Goal: Task Accomplishment & Management: Manage account settings

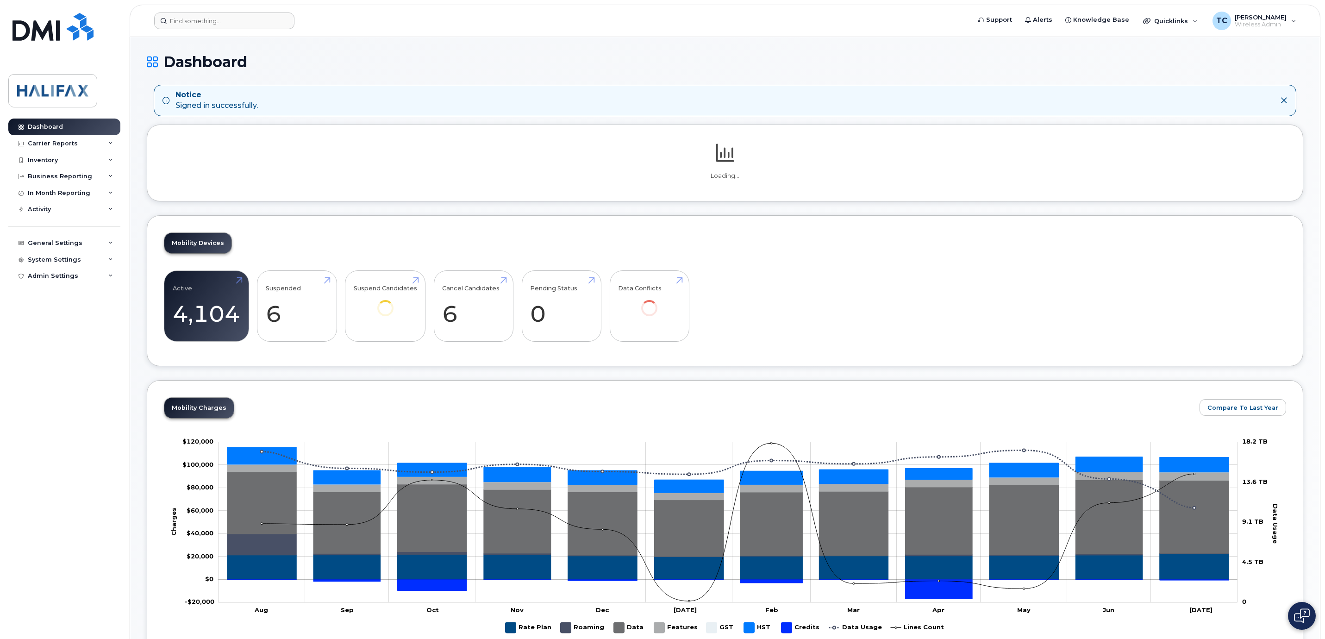
click at [198, 14] on header "Support Alerts Knowledge Base Quicklinks Suspend / Cancel Device Change SIM Car…" at bounding box center [725, 21] width 1190 height 32
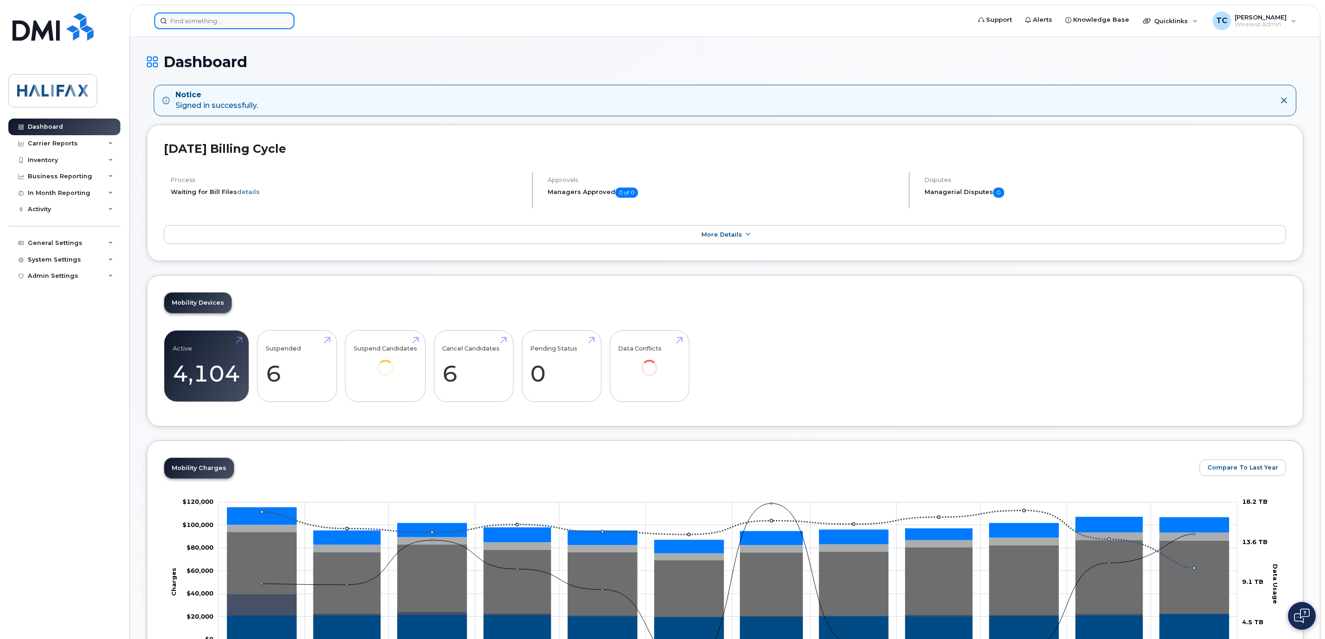
click at [196, 16] on input at bounding box center [224, 20] width 140 height 17
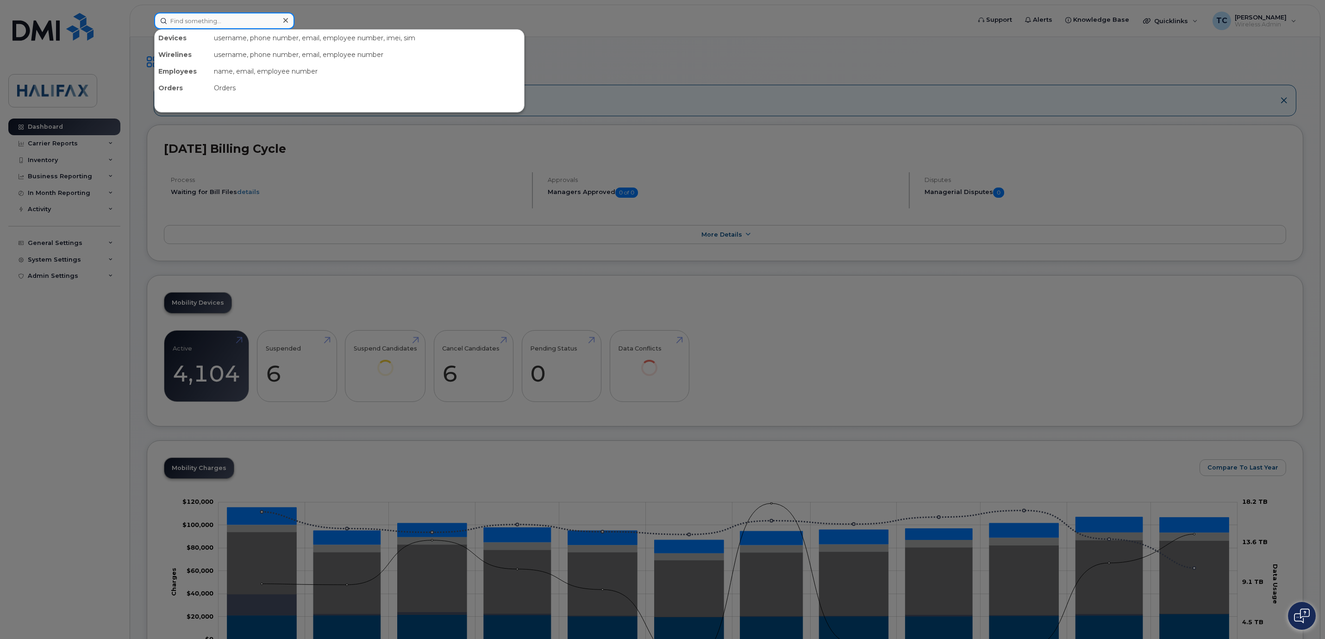
paste input "902.210.4168"
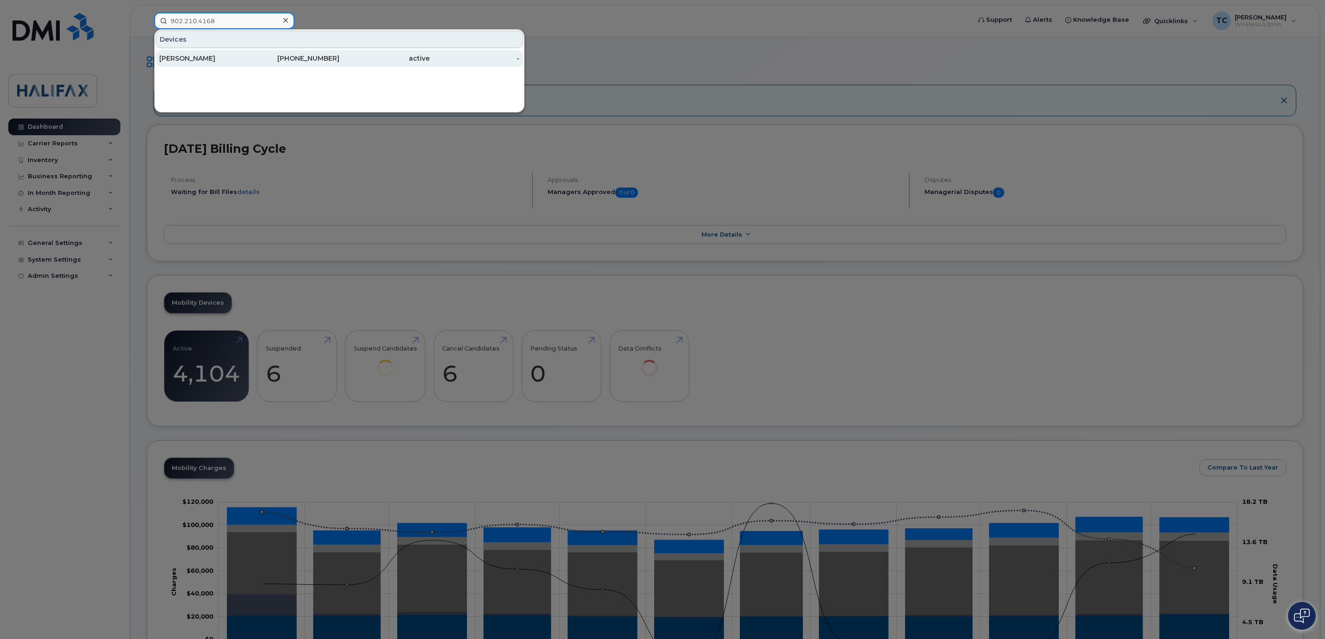
type input "902.210.4168"
click at [189, 57] on div "Kim Peterson" at bounding box center [204, 58] width 90 height 9
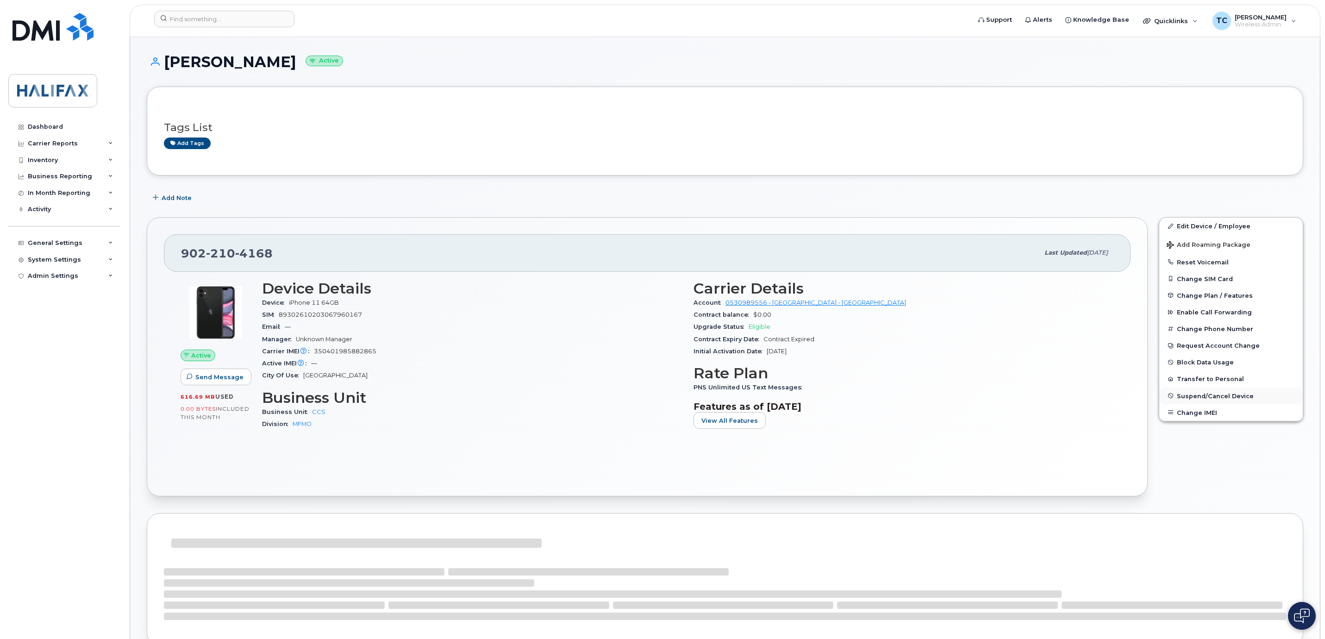
click at [1196, 397] on span "Suspend/Cancel Device" at bounding box center [1214, 395] width 77 height 7
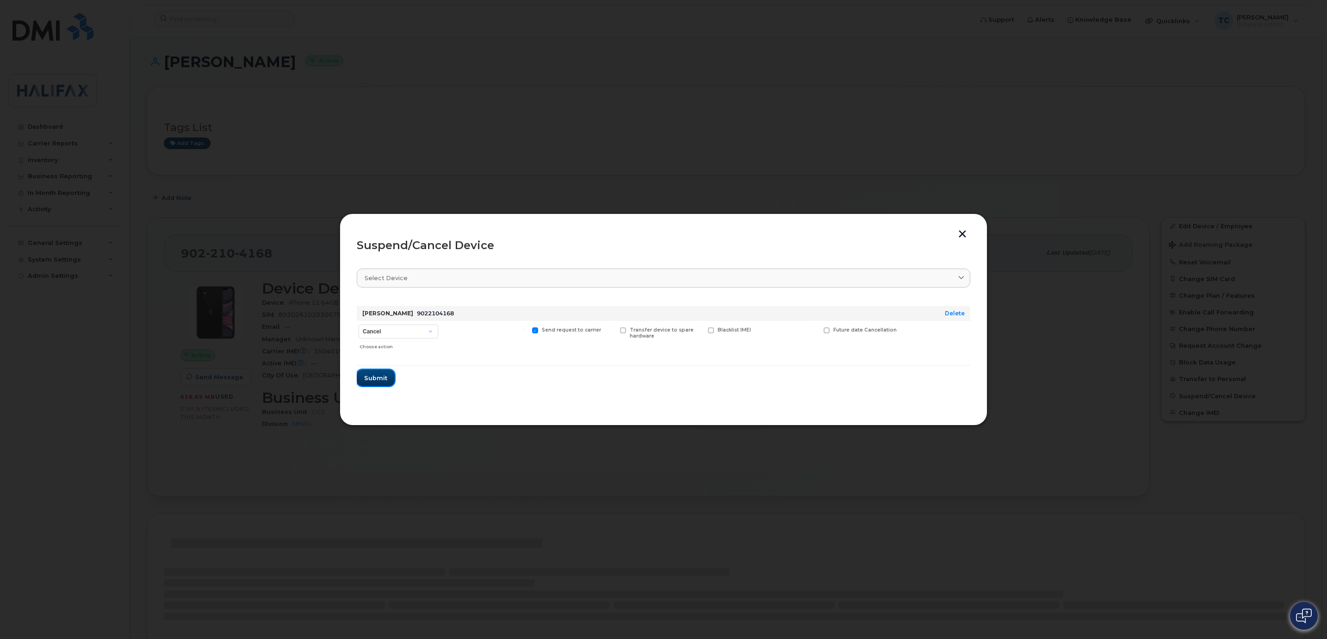
click at [378, 385] on button "Submit" at bounding box center [376, 377] width 38 height 17
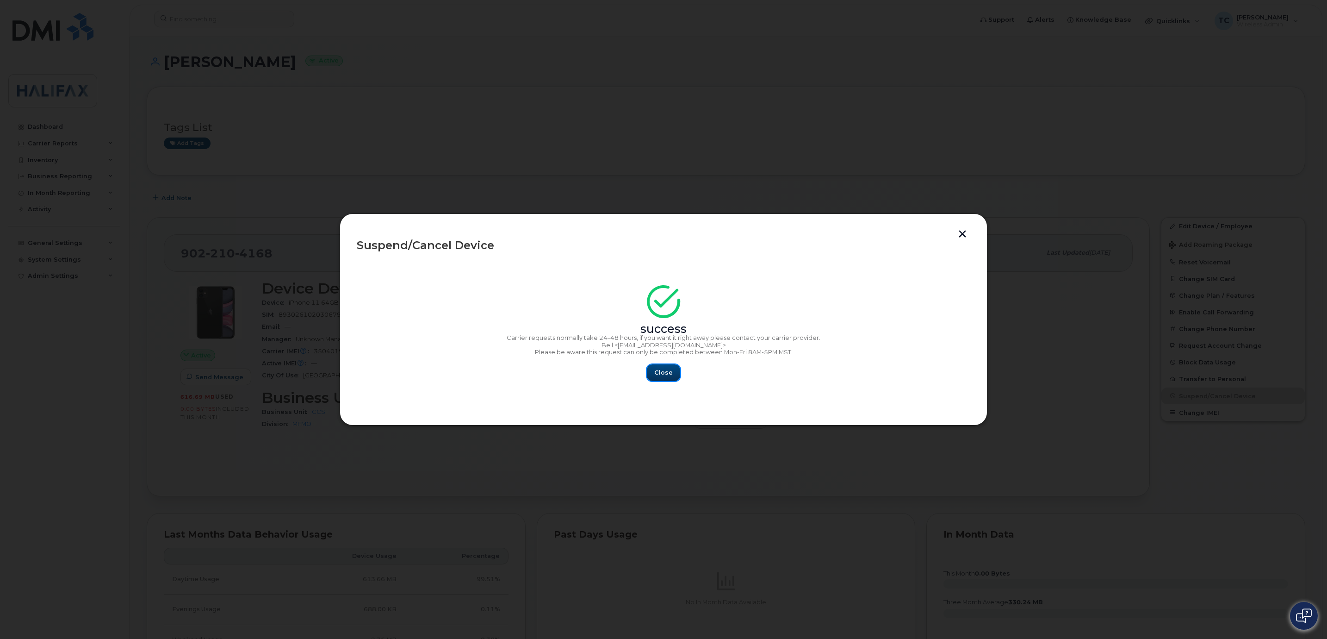
click at [661, 374] on span "Close" at bounding box center [663, 372] width 19 height 9
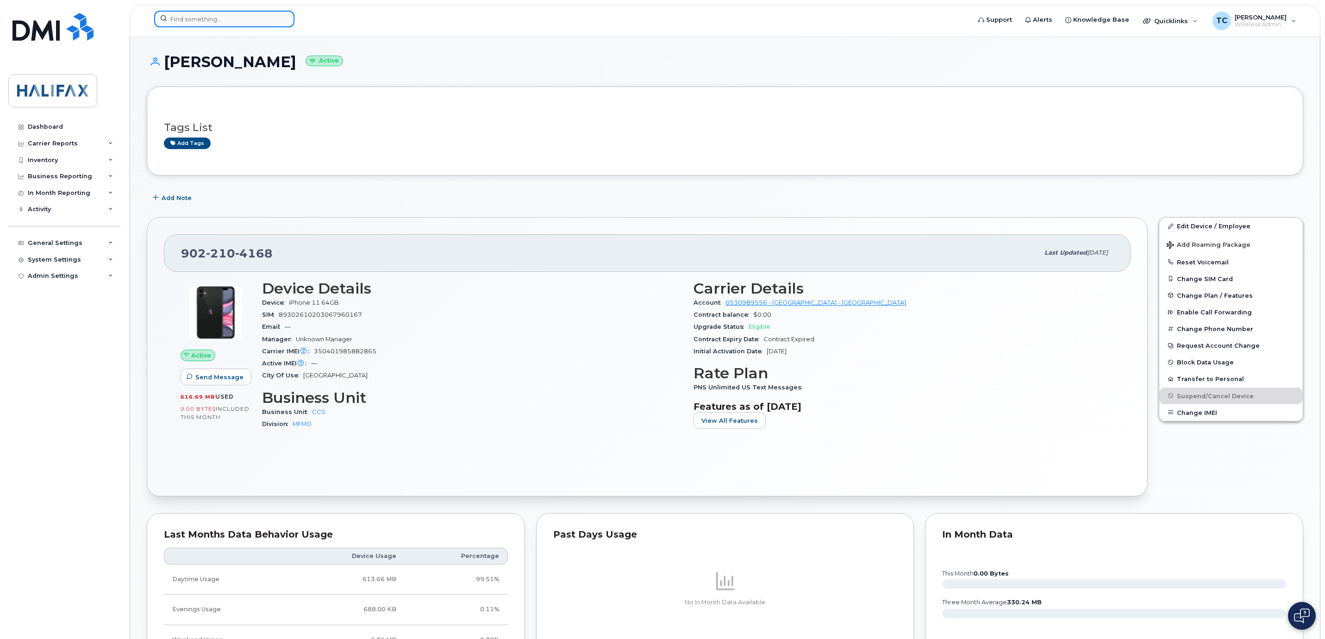
click at [227, 24] on input at bounding box center [224, 19] width 140 height 17
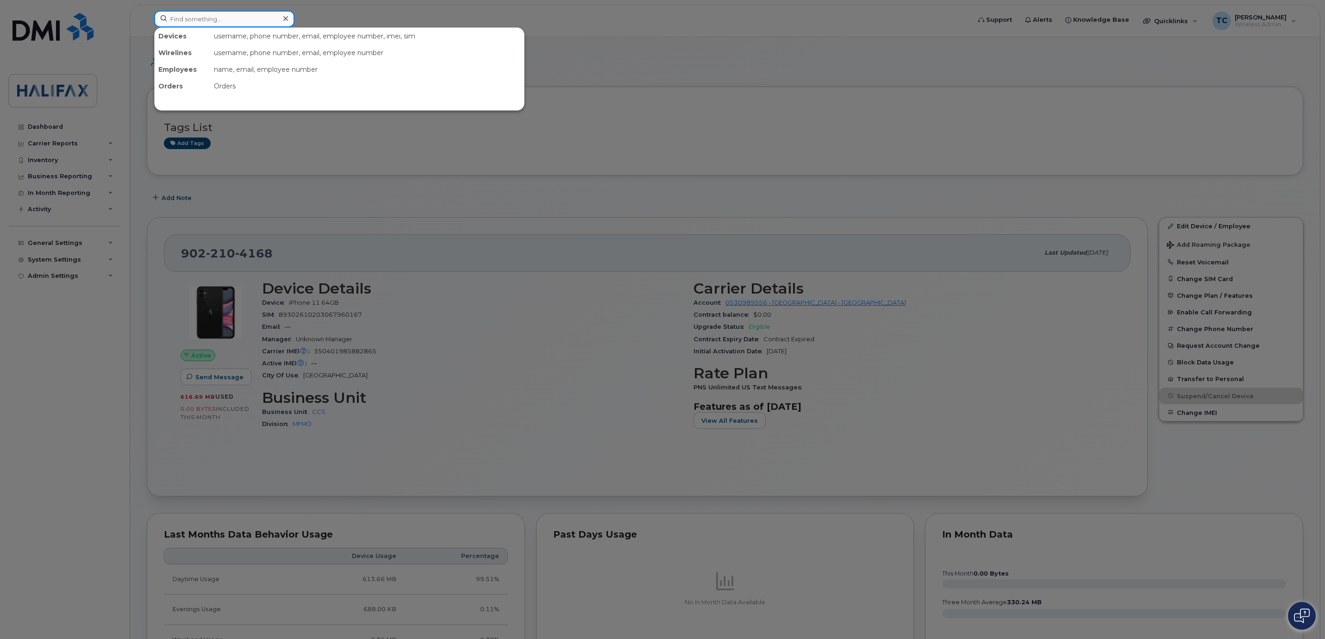
paste input "902.210.4168"
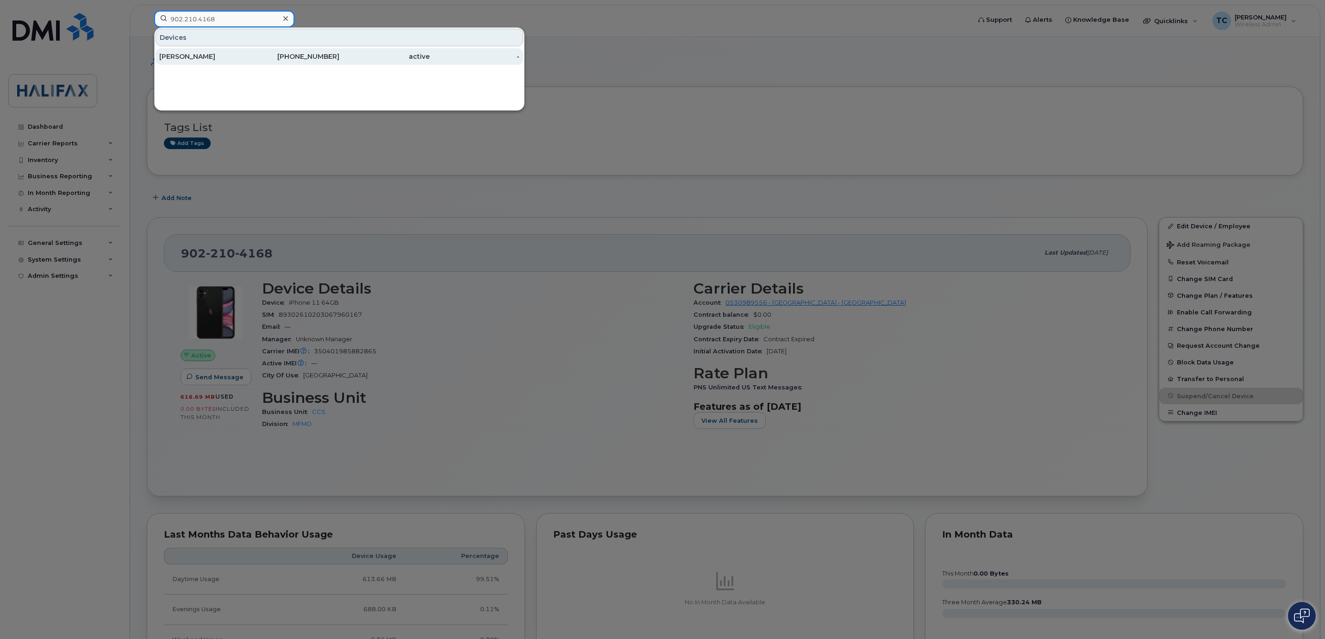
type input "902.210.4168"
click at [180, 57] on div "Kim Peterson" at bounding box center [204, 56] width 90 height 9
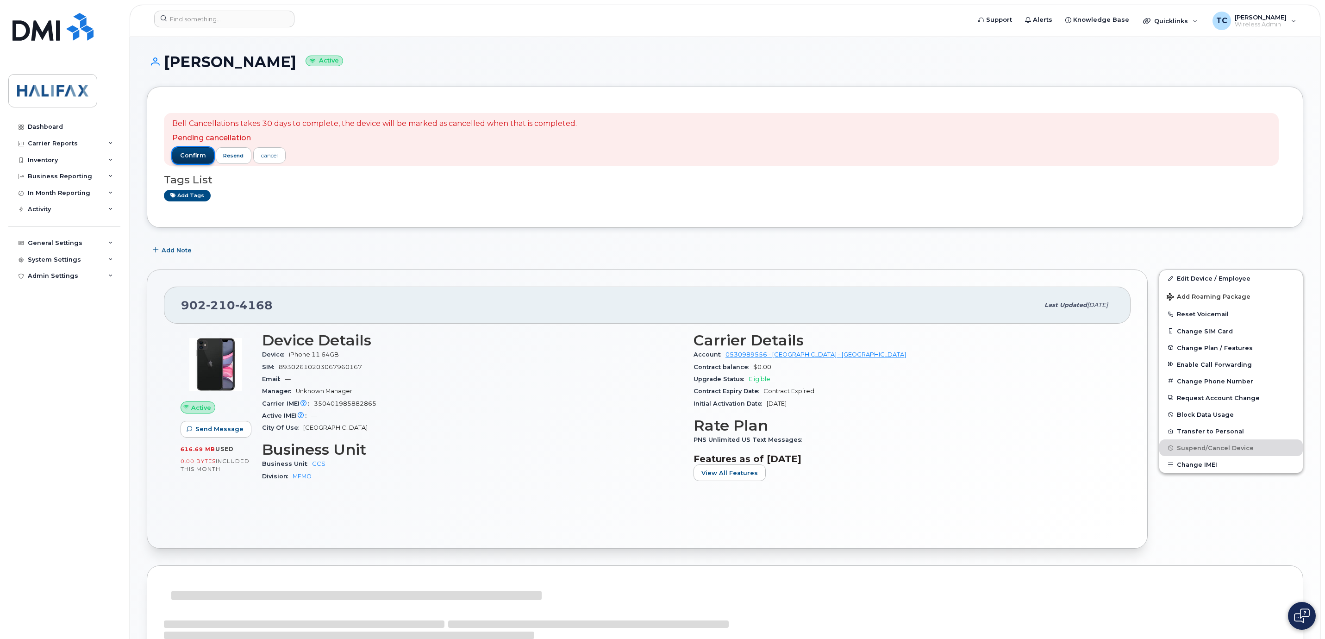
click at [189, 152] on span "confirm" at bounding box center [193, 155] width 26 height 8
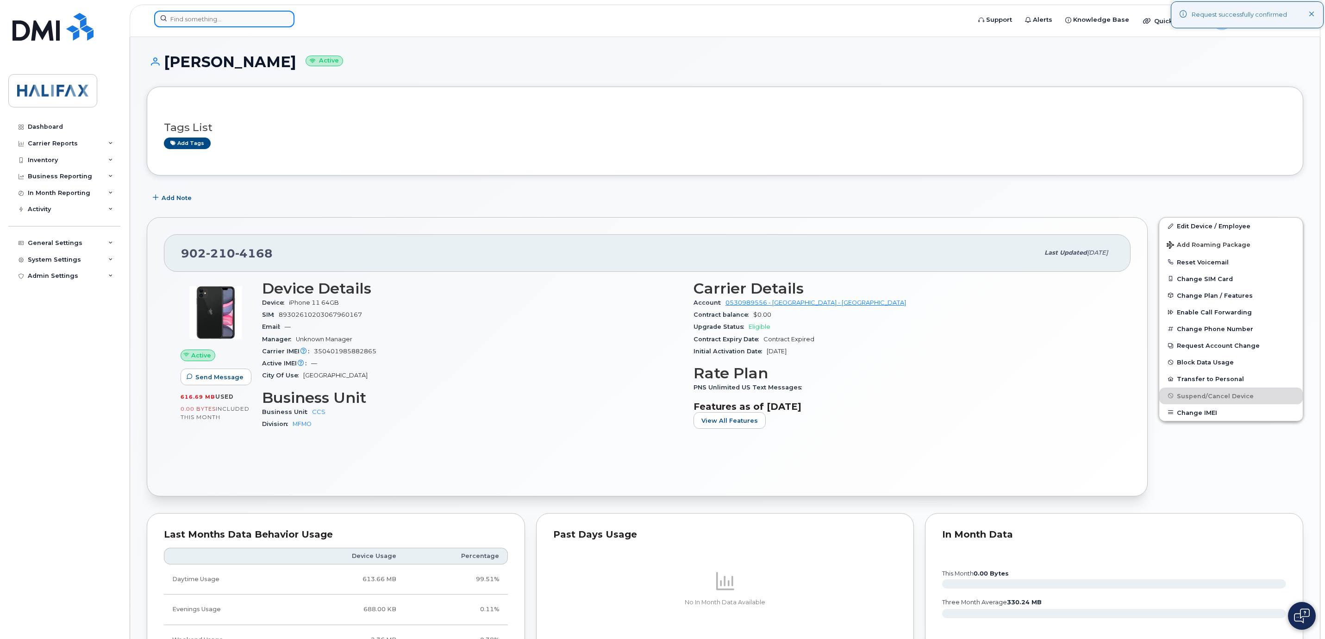
click at [196, 19] on input at bounding box center [224, 19] width 140 height 17
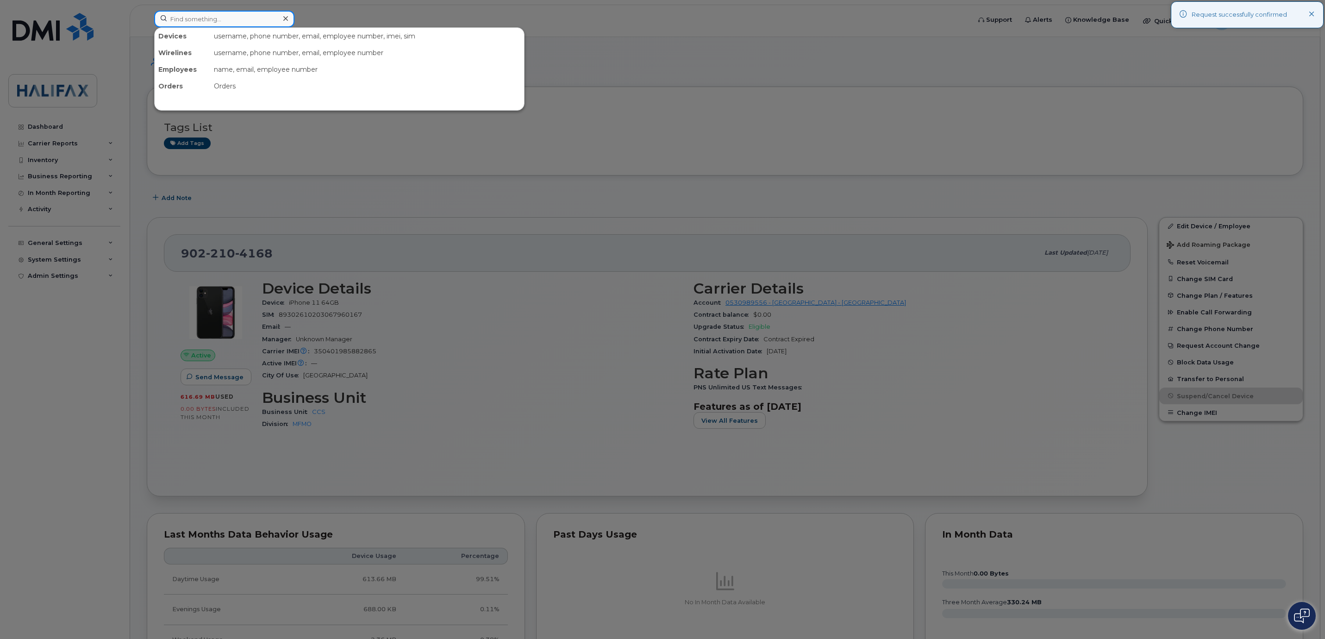
paste input "902-293-7945"
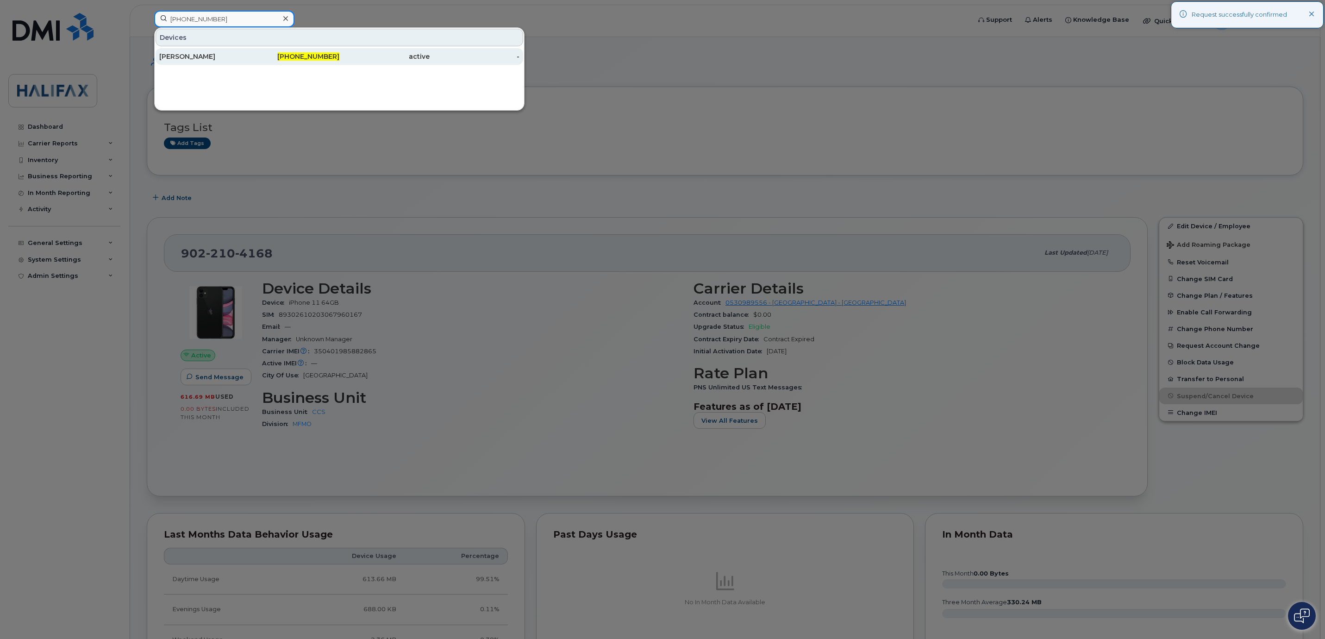
type input "902-293-7945"
click at [194, 53] on div "Vishnu Mohanan" at bounding box center [204, 56] width 90 height 9
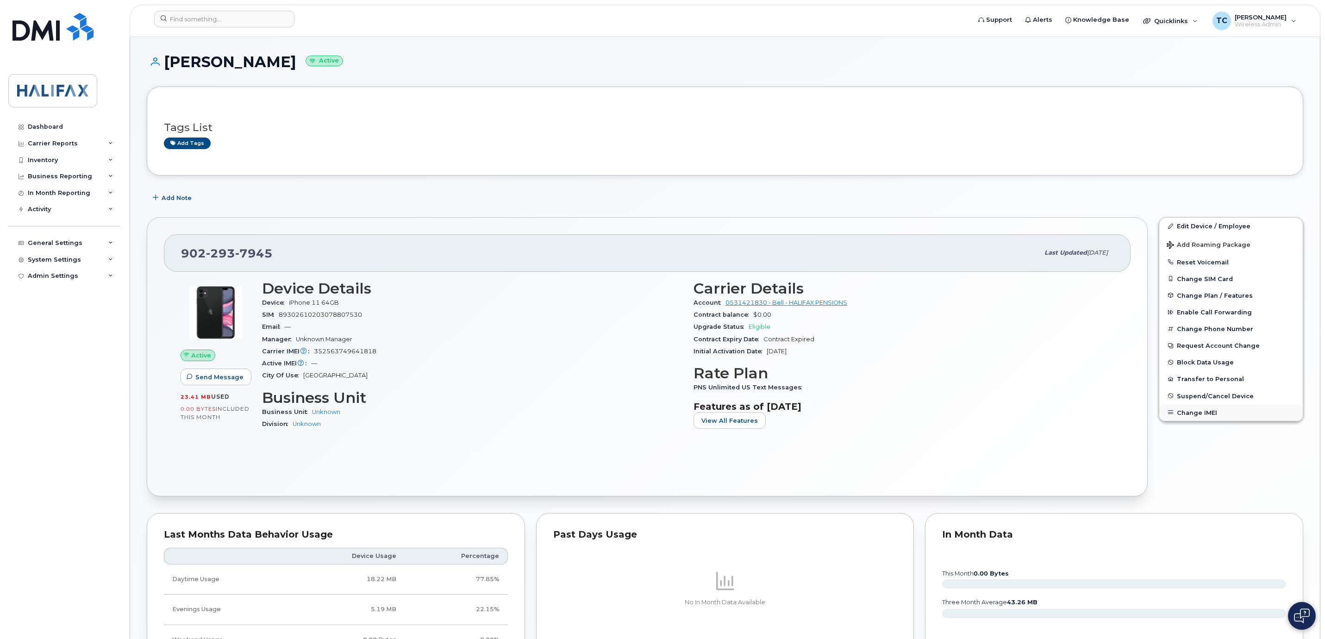
drag, startPoint x: 1200, startPoint y: 380, endPoint x: 1197, endPoint y: 409, distance: 28.4
click at [1197, 409] on div "Edit Device / Employee Add Roaming Package Reset Voicemail Change SIM Card Chan…" at bounding box center [1230, 319] width 144 height 204
click at [1197, 397] on span "Suspend/Cancel Device" at bounding box center [1214, 395] width 77 height 7
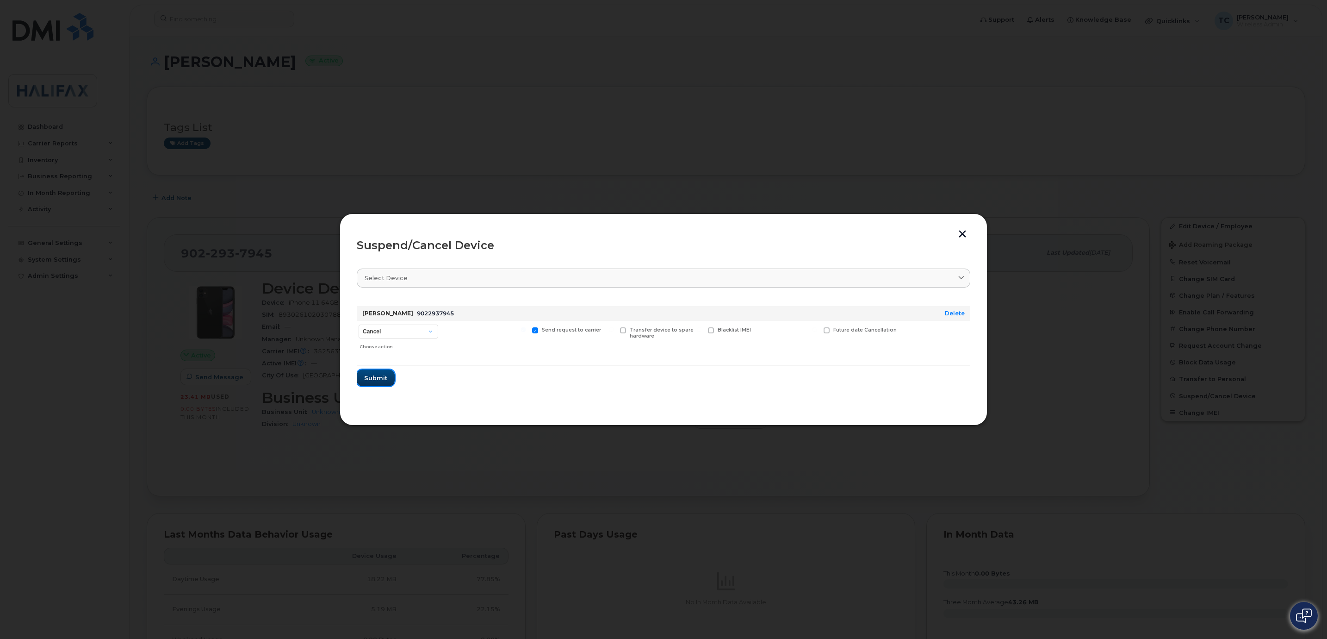
click at [372, 384] on button "Submit" at bounding box center [376, 377] width 38 height 17
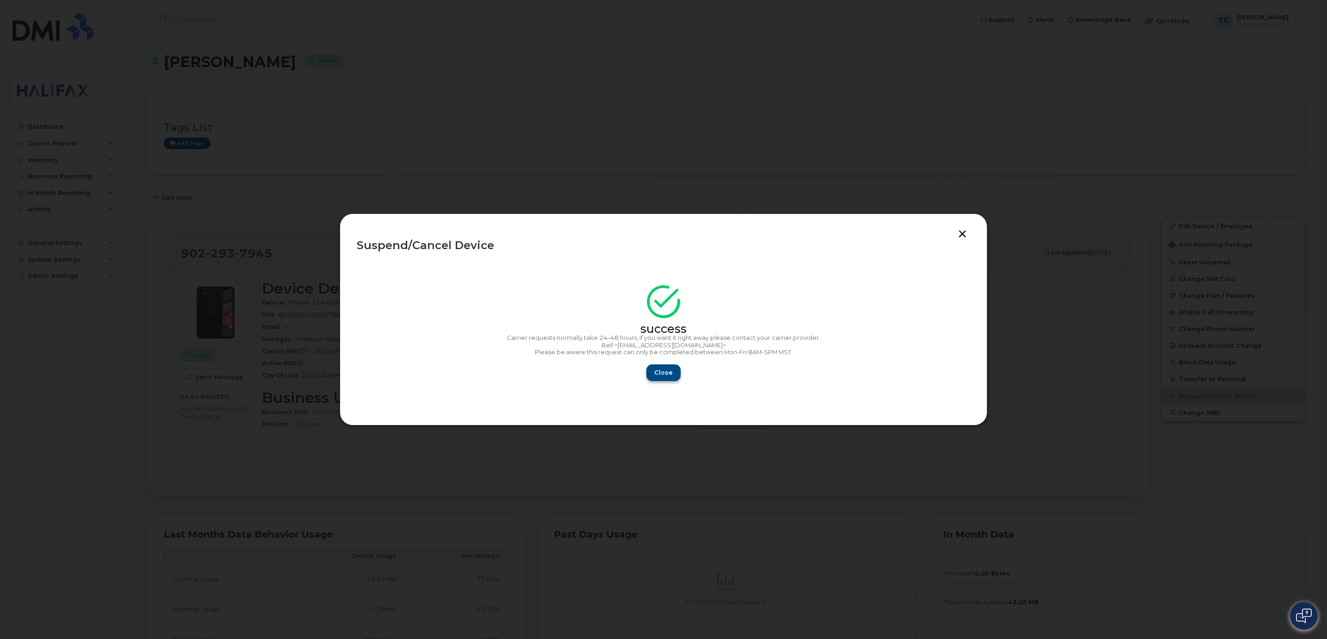
click at [661, 367] on div "success Carrier requests normally take 24–48 hours, if you want it right away p…" at bounding box center [664, 336] width 614 height 90
click at [662, 370] on span "Close" at bounding box center [663, 372] width 19 height 9
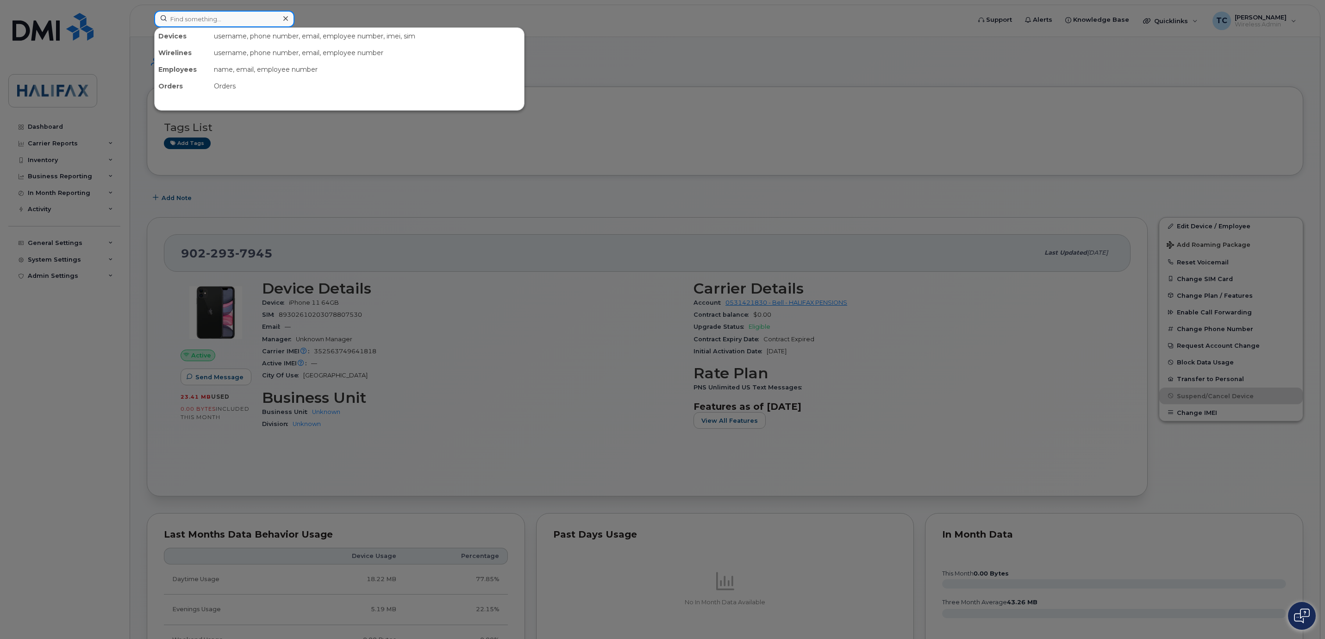
click at [212, 17] on input at bounding box center [224, 19] width 140 height 17
paste input "902-293-7945"
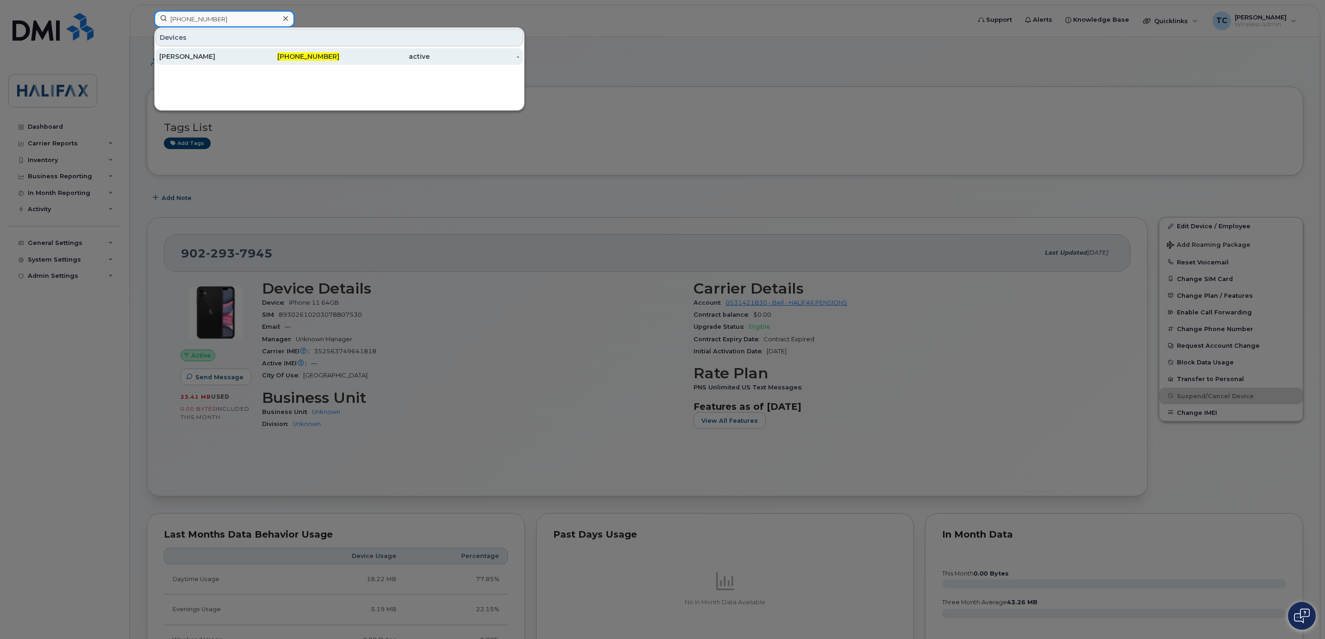
type input "902-293-7945"
click at [184, 54] on div "Vishnu Mohanan" at bounding box center [204, 56] width 90 height 9
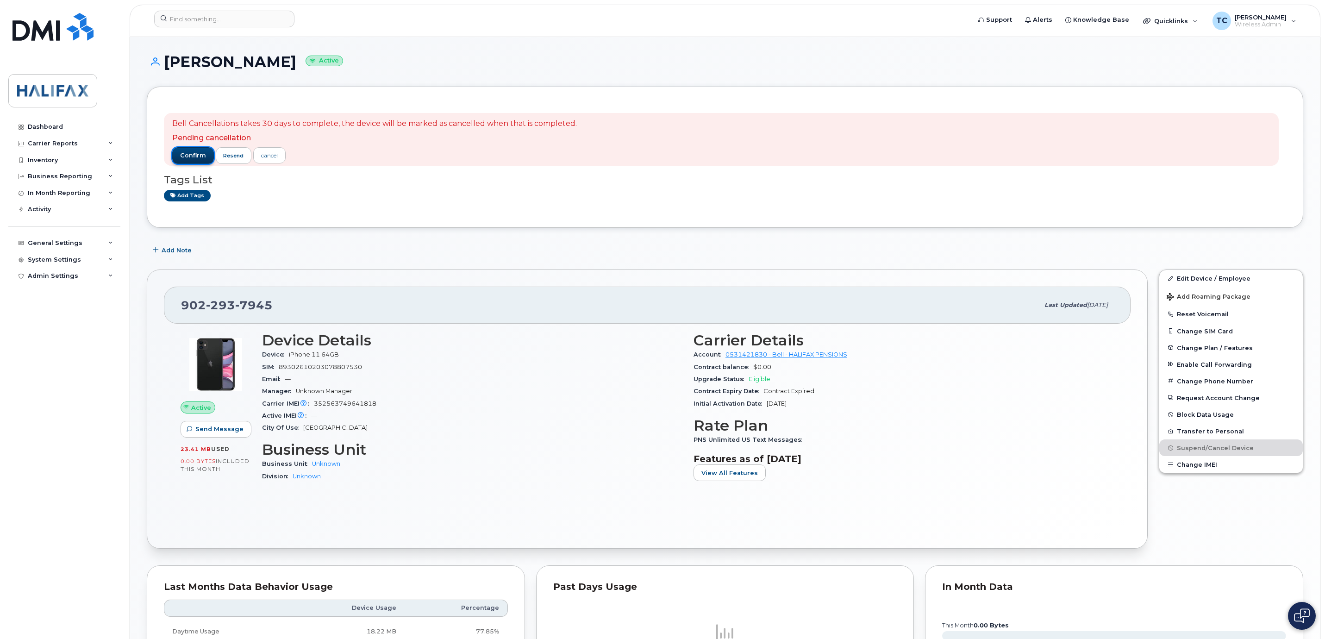
click at [188, 154] on span "confirm" at bounding box center [193, 155] width 26 height 8
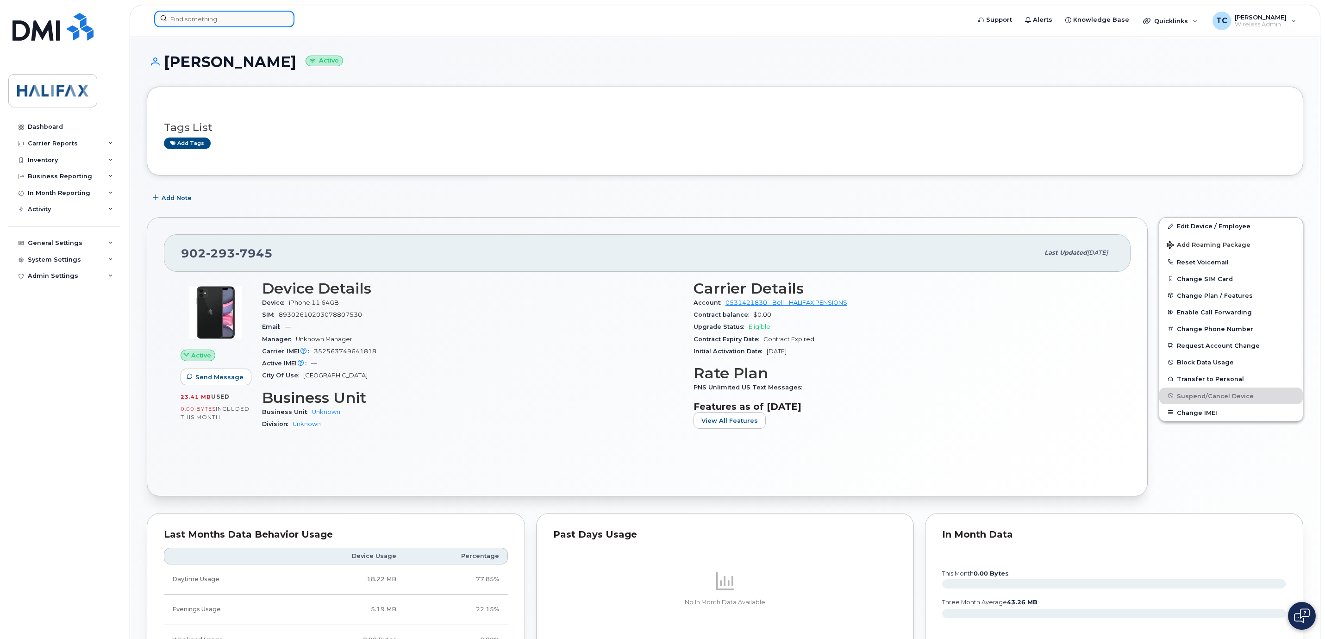
click at [231, 18] on input at bounding box center [224, 19] width 140 height 17
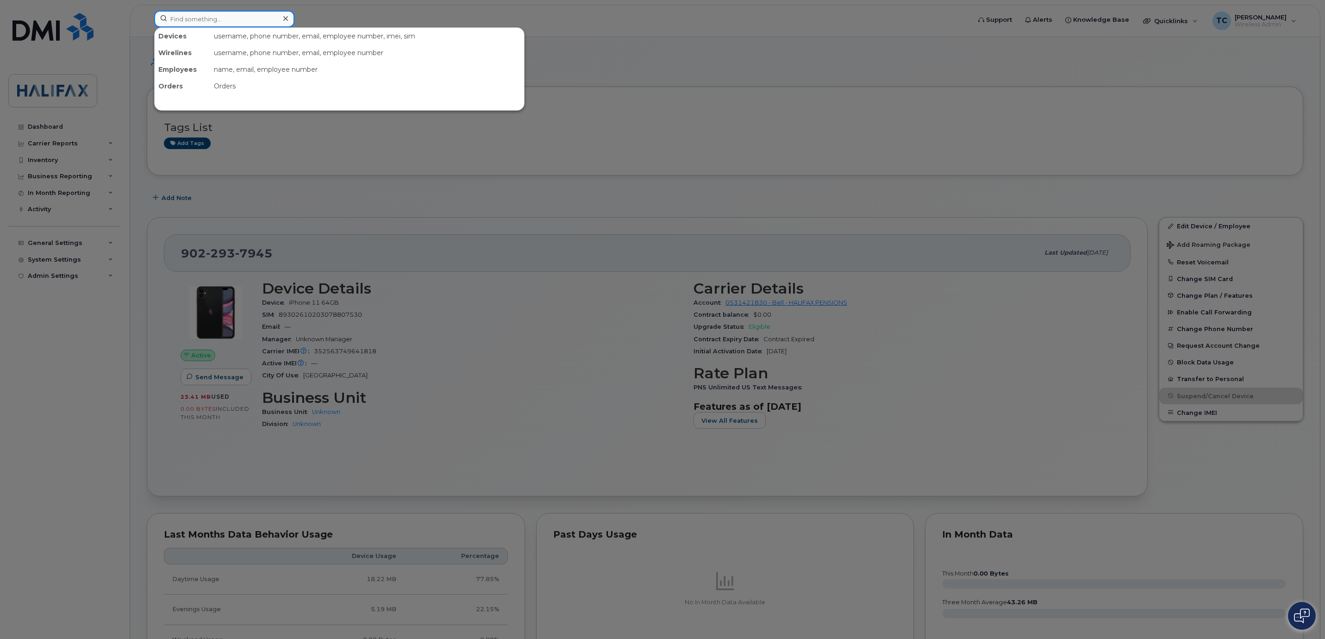
paste input "902-478-0948"
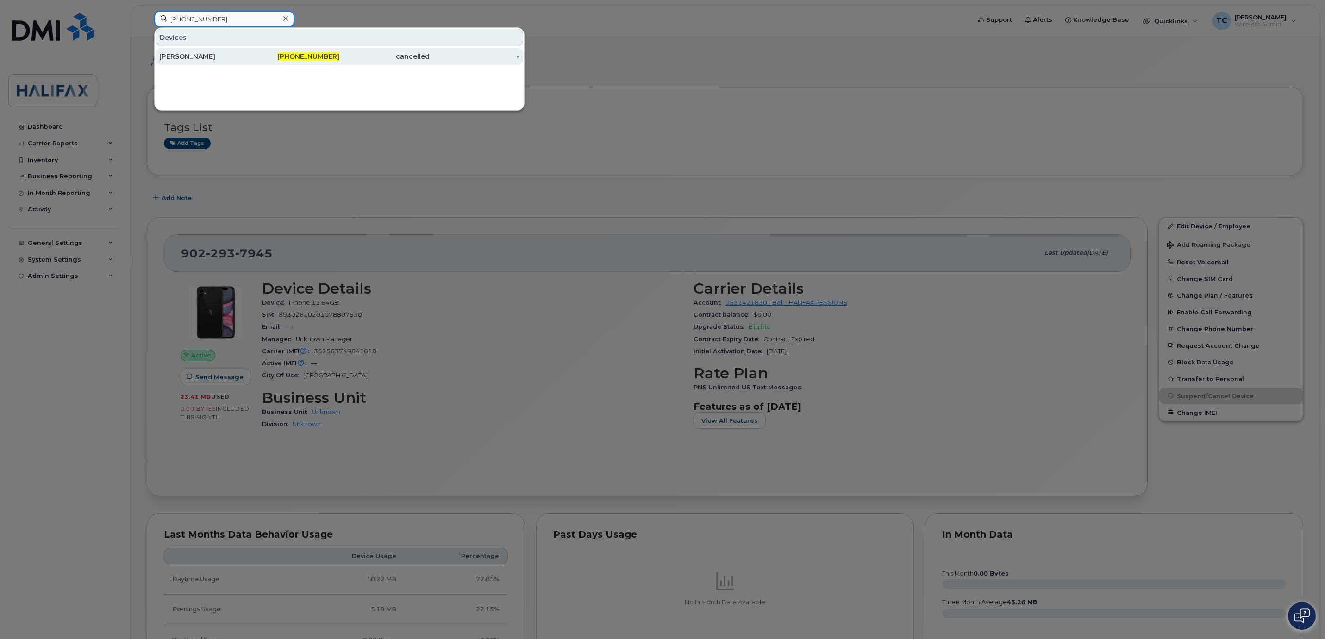
type input "902-478-0948"
drag, startPoint x: 185, startPoint y: 58, endPoint x: 191, endPoint y: 58, distance: 5.6
click at [185, 58] on div "[PERSON_NAME]" at bounding box center [204, 56] width 90 height 9
